Goal: Information Seeking & Learning: Learn about a topic

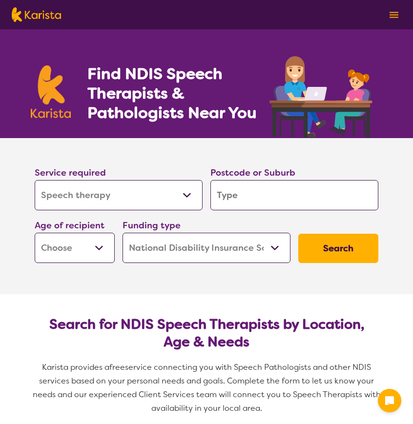
select select "Speech therapy"
select select "NDIS"
select select "Speech therapy"
select select "NDIS"
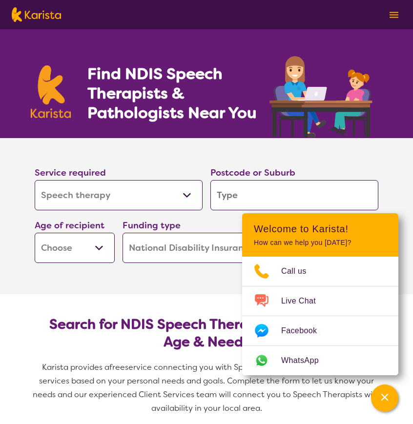
click at [86, 209] on select "Allied Health Assistant Assessment ([MEDICAL_DATA] or [MEDICAL_DATA]) Behaviour…" at bounding box center [119, 195] width 168 height 30
click at [130, 187] on select "Allied Health Assistant Assessment ([MEDICAL_DATA] or [MEDICAL_DATA]) Behaviour…" at bounding box center [119, 195] width 168 height 30
click at [252, 199] on input "search" at bounding box center [294, 195] width 168 height 30
type input "n"
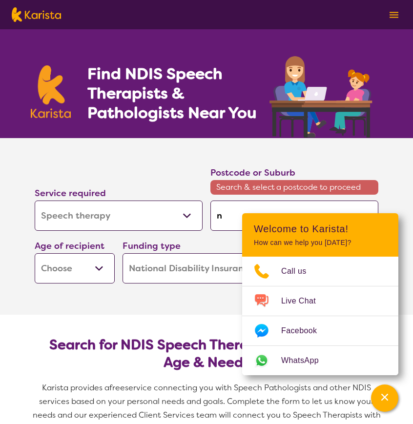
type input "ns"
type input "[GEOGRAPHIC_DATA]"
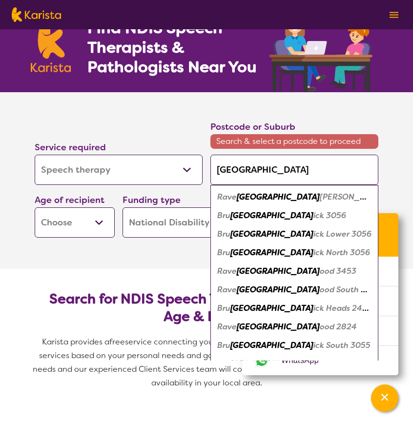
type input "ns"
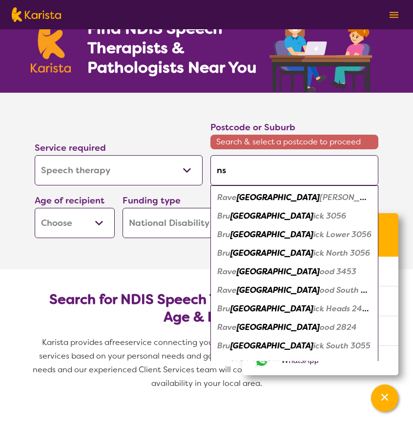
type input "n"
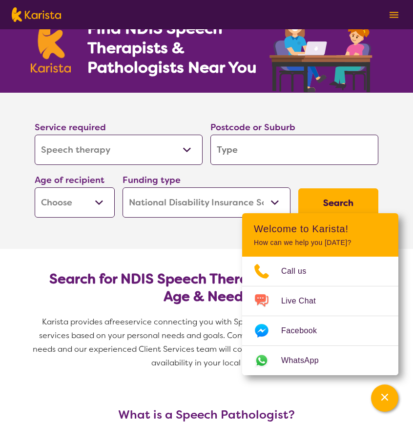
type input "2"
type input "27"
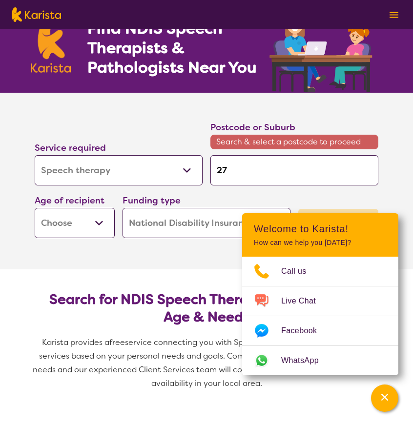
type input "278"
type input "2780"
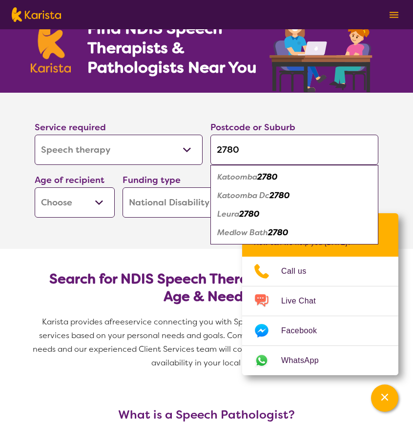
type input "2780"
click at [235, 176] on em "Katoomba" at bounding box center [237, 177] width 40 height 10
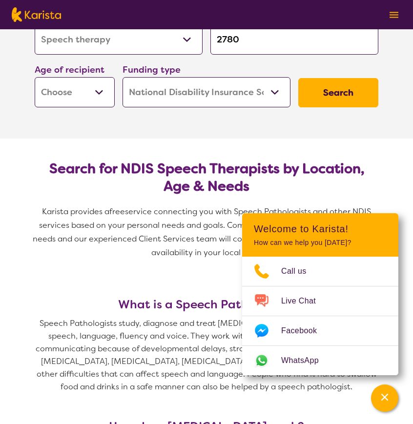
scroll to position [156, 0]
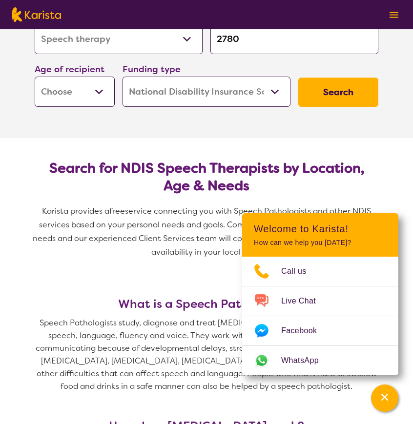
click at [58, 93] on select "Early Childhood - 0 to 9 Child - 10 to 11 Adolescent - 12 to 17 Adult - 18 to 6…" at bounding box center [75, 92] width 80 height 30
select select "CH"
click at [35, 77] on select "Early Childhood - 0 to 9 Child - 10 to 11 Adolescent - 12 to 17 Adult - 18 to 6…" at bounding box center [75, 92] width 80 height 30
select select "CH"
click at [251, 82] on select "Home Care Package (HCP) National Disability Insurance Scheme (NDIS) I don't know" at bounding box center [206, 92] width 168 height 30
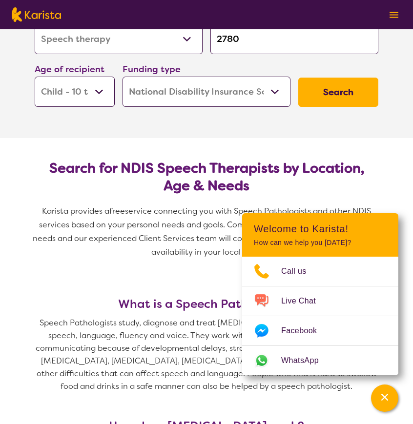
select select "HCP"
click at [122, 77] on select "Home Care Package (HCP) National Disability Insurance Scheme (NDIS) I don't know" at bounding box center [206, 92] width 168 height 30
select select "HCP"
click at [209, 99] on select "Home Care Package (HCP) National Disability Insurance Scheme (NDIS) I don't know" at bounding box center [206, 92] width 168 height 30
select select "i-don-t-know"
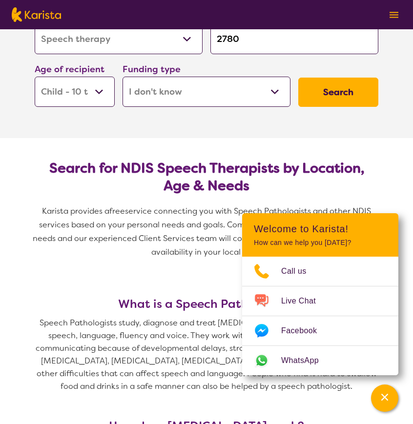
click at [122, 77] on select "Home Care Package (HCP) National Disability Insurance Scheme (NDIS) I don't know" at bounding box center [206, 92] width 168 height 30
select select "i-don-t-know"
click at [338, 88] on button "Search" at bounding box center [338, 92] width 80 height 29
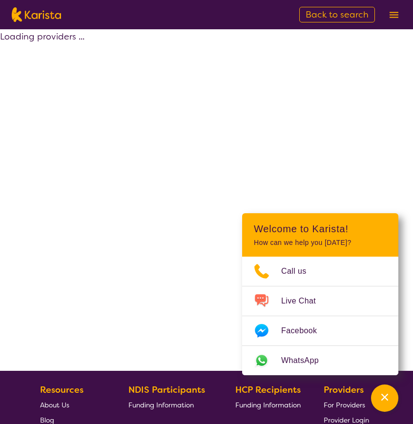
select select "Speech therapy"
select select "CH"
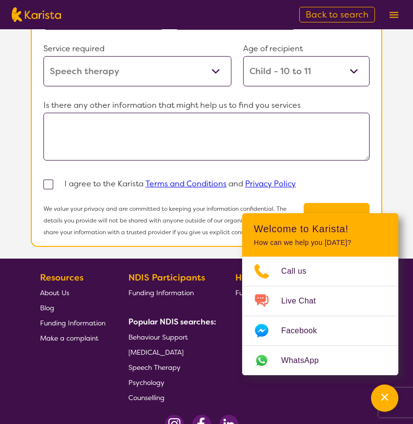
scroll to position [806, 0]
